Goal: Information Seeking & Learning: Find specific fact

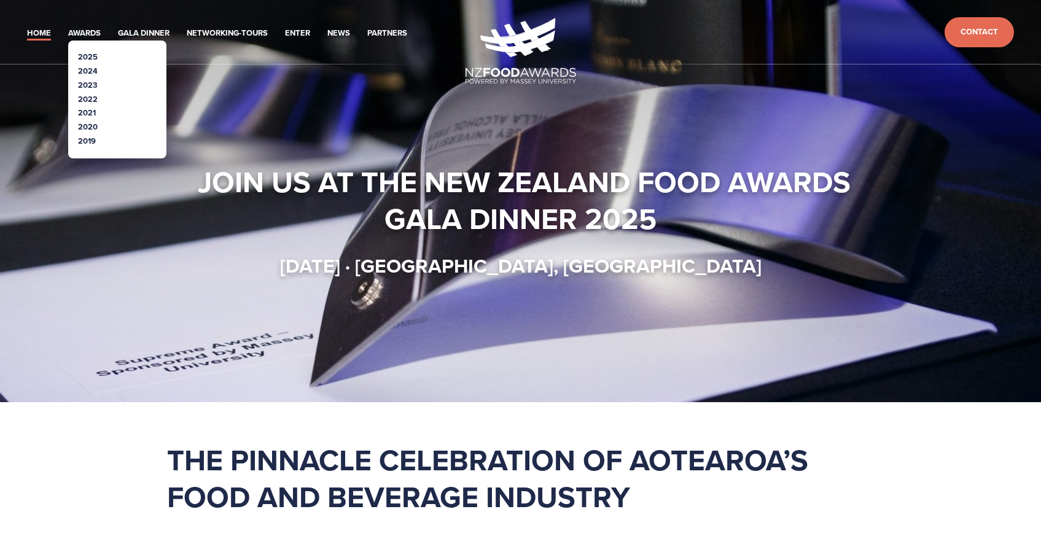
click at [93, 57] on link "2025" at bounding box center [88, 57] width 20 height 12
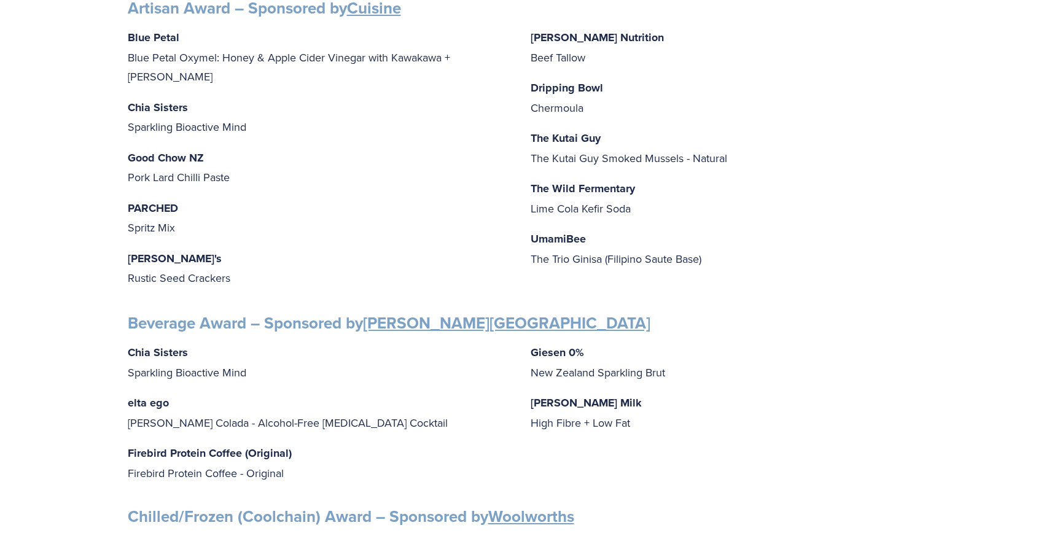
scroll to position [431, 0]
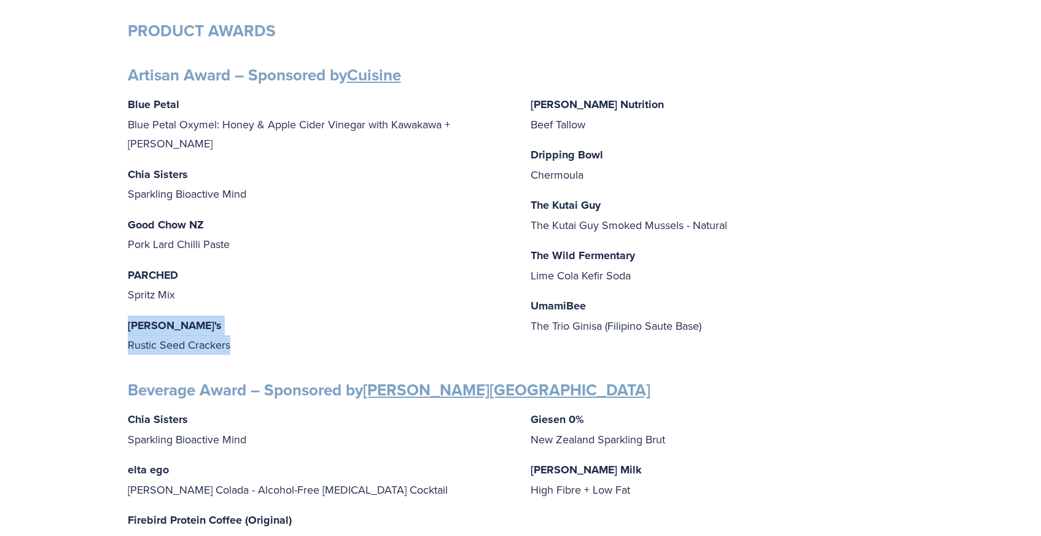
drag, startPoint x: 232, startPoint y: 322, endPoint x: 112, endPoint y: 305, distance: 120.4
copy p "[PERSON_NAME]'s Rustic Seed Crackers"
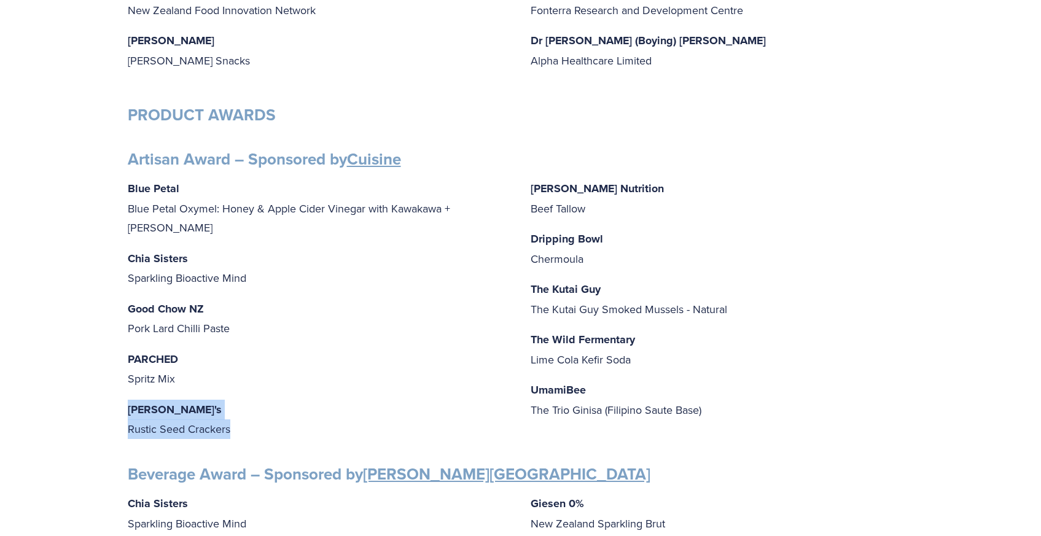
scroll to position [0, 0]
